Goal: Transaction & Acquisition: Purchase product/service

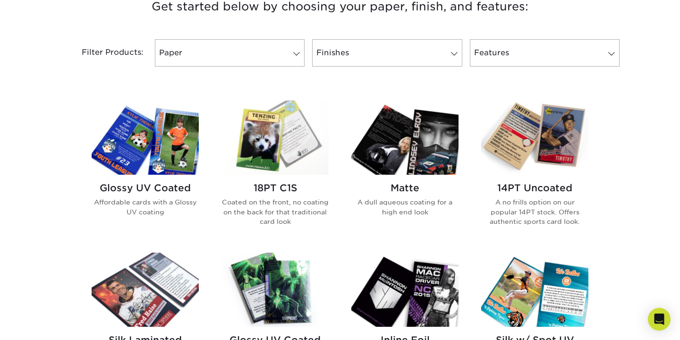
scroll to position [340, 0]
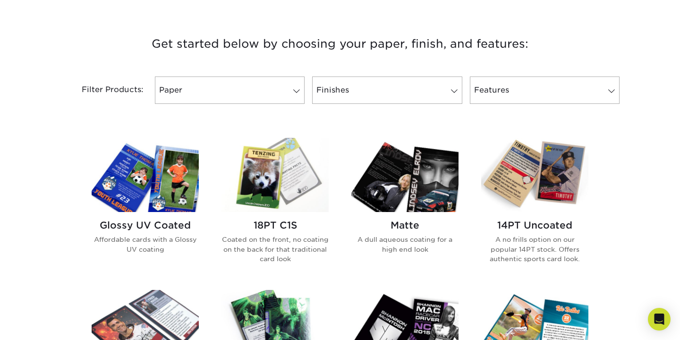
click at [175, 184] on img at bounding box center [145, 175] width 107 height 74
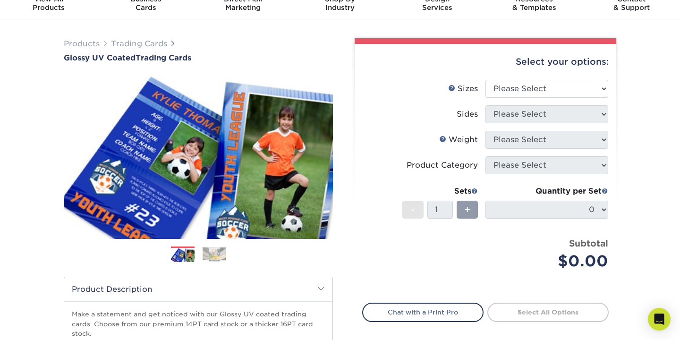
scroll to position [52, 0]
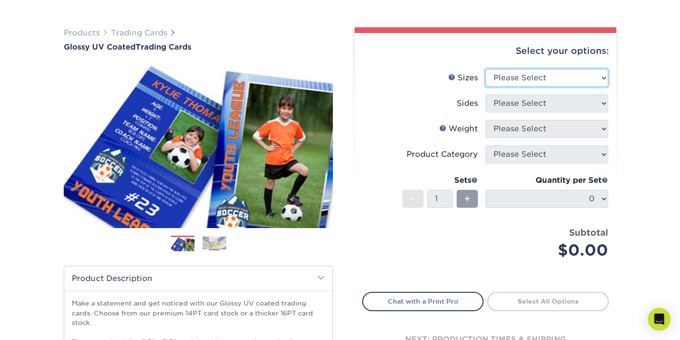
click at [560, 77] on select "Please Select 2.5" x 3.5"" at bounding box center [547, 78] width 123 height 18
select select "2.50x3.50"
click at [486, 69] on select "Please Select 2.5" x 3.5"" at bounding box center [547, 78] width 123 height 18
click at [547, 81] on select "Please Select 2.5" x 3.5"" at bounding box center [547, 78] width 123 height 18
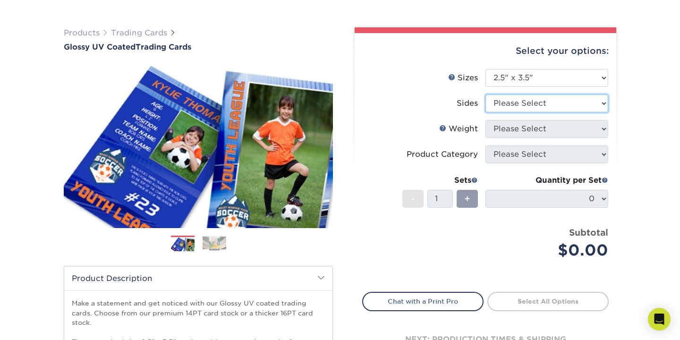
click at [513, 106] on select "Please Select Print Both Sides Print Front Only" at bounding box center [547, 103] width 123 height 18
select select "13abbda7-1d64-4f25-8bb2-c179b224825d"
click at [486, 94] on select "Please Select Print Both Sides Print Front Only" at bounding box center [547, 103] width 123 height 18
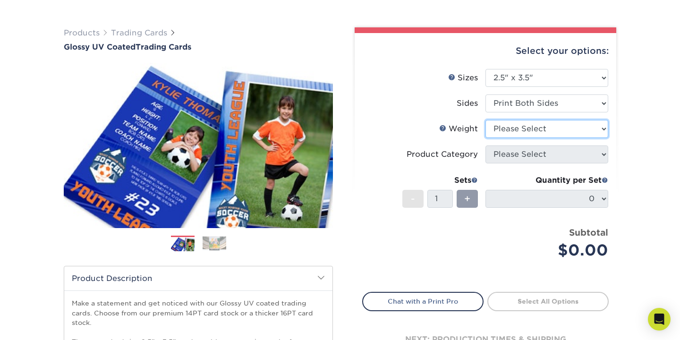
click at [568, 126] on select "Please Select 16PT 14PT 18PT C1S" at bounding box center [547, 129] width 123 height 18
click at [528, 136] on select "Please Select 16PT 14PT 18PT C1S" at bounding box center [547, 129] width 123 height 18
select select "16PT"
click at [486, 120] on select "Please Select 16PT 14PT 18PT C1S" at bounding box center [547, 129] width 123 height 18
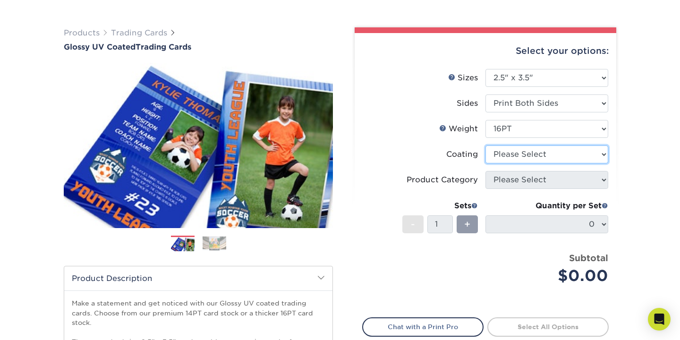
click at [561, 156] on select at bounding box center [547, 154] width 123 height 18
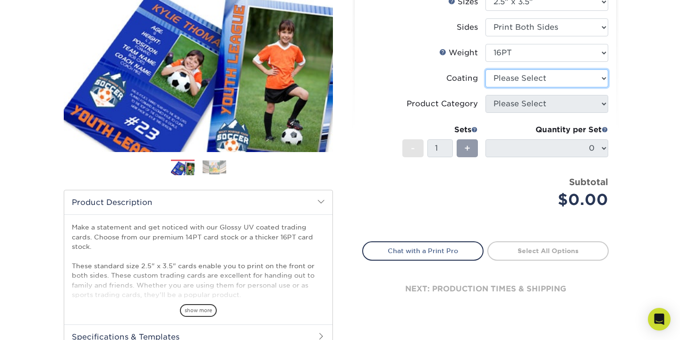
scroll to position [207, 0]
